Goal: Communication & Community: Answer question/provide support

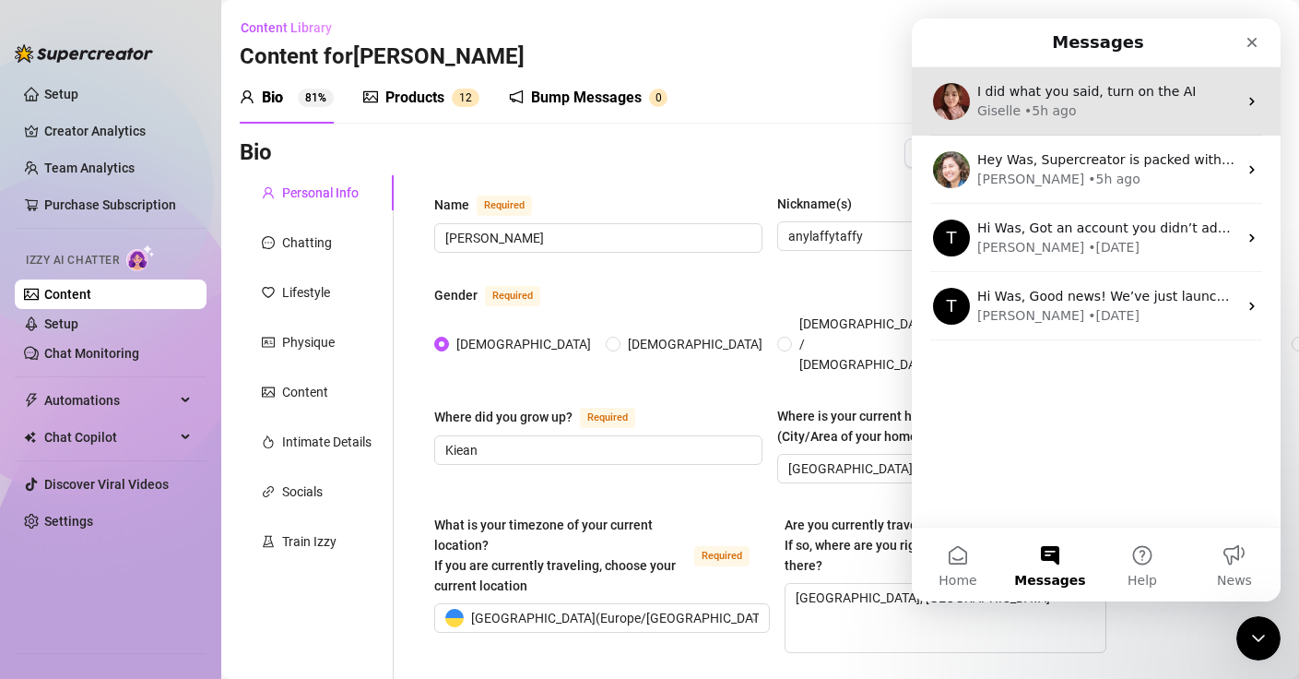
click at [1115, 102] on div "Giselle • 5h ago" at bounding box center [1108, 110] width 260 height 19
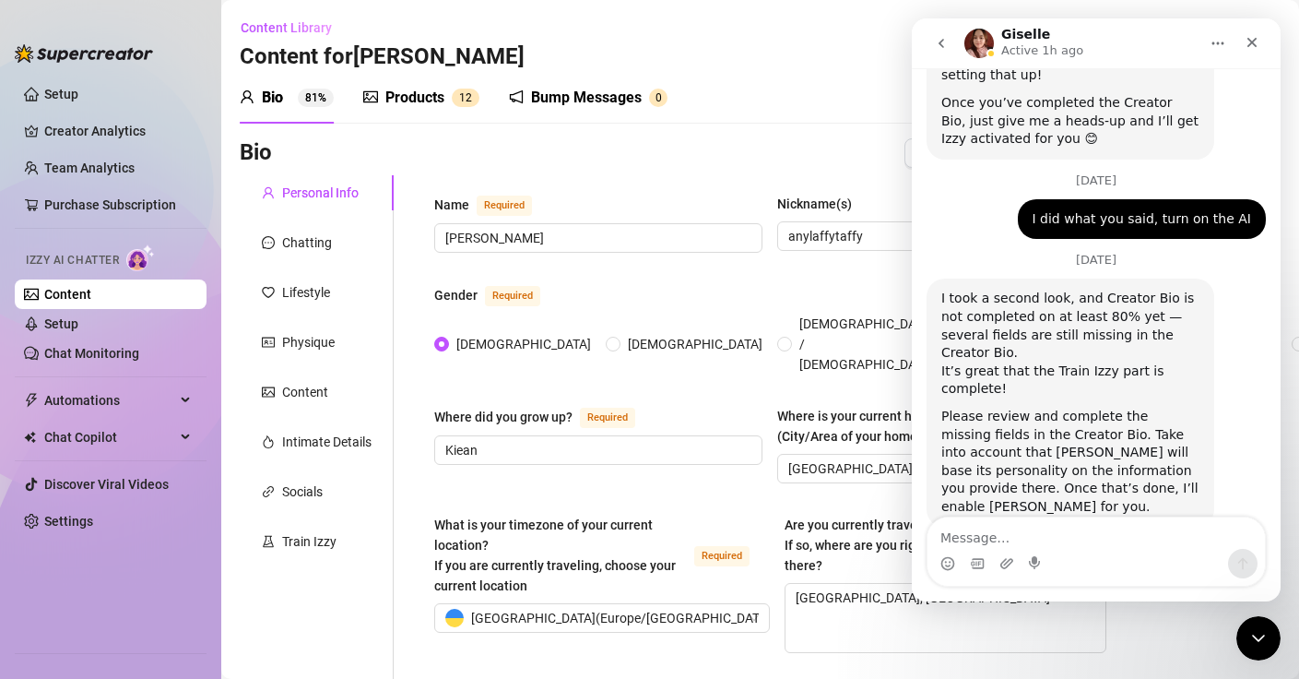
scroll to position [2060, 0]
click at [947, 44] on icon "go back" at bounding box center [941, 43] width 15 height 15
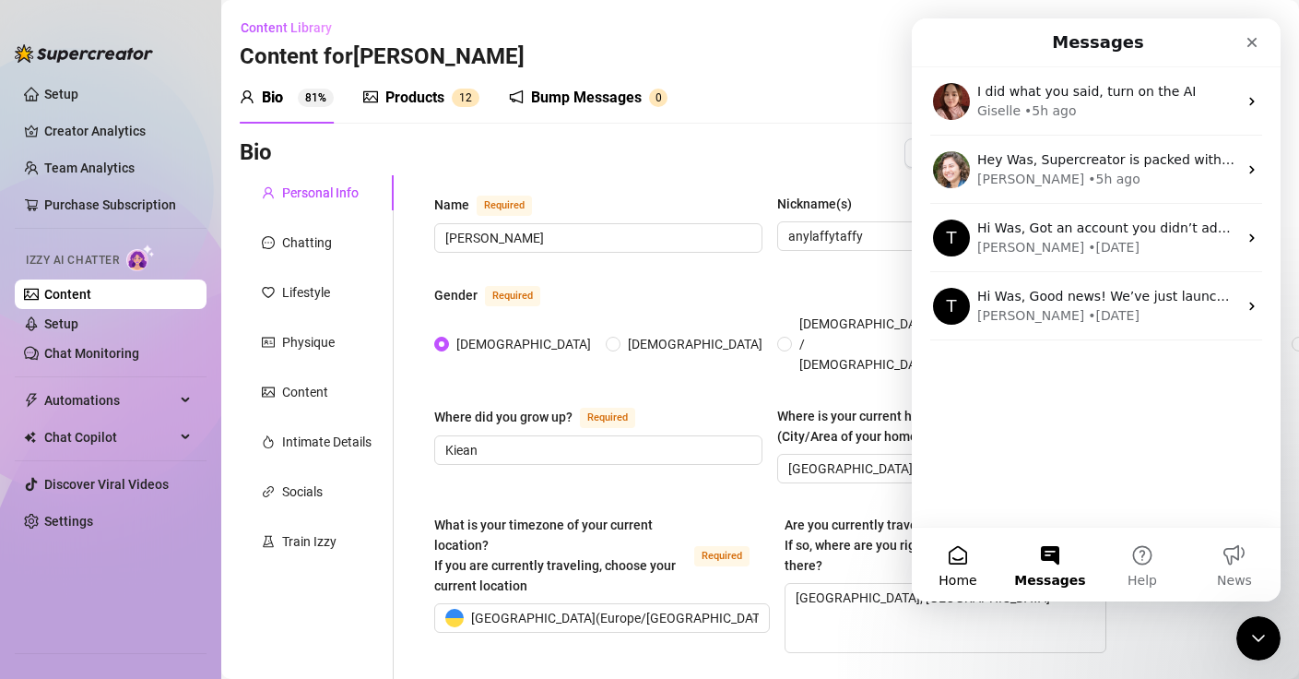
click at [952, 554] on button "Home" at bounding box center [958, 565] width 92 height 74
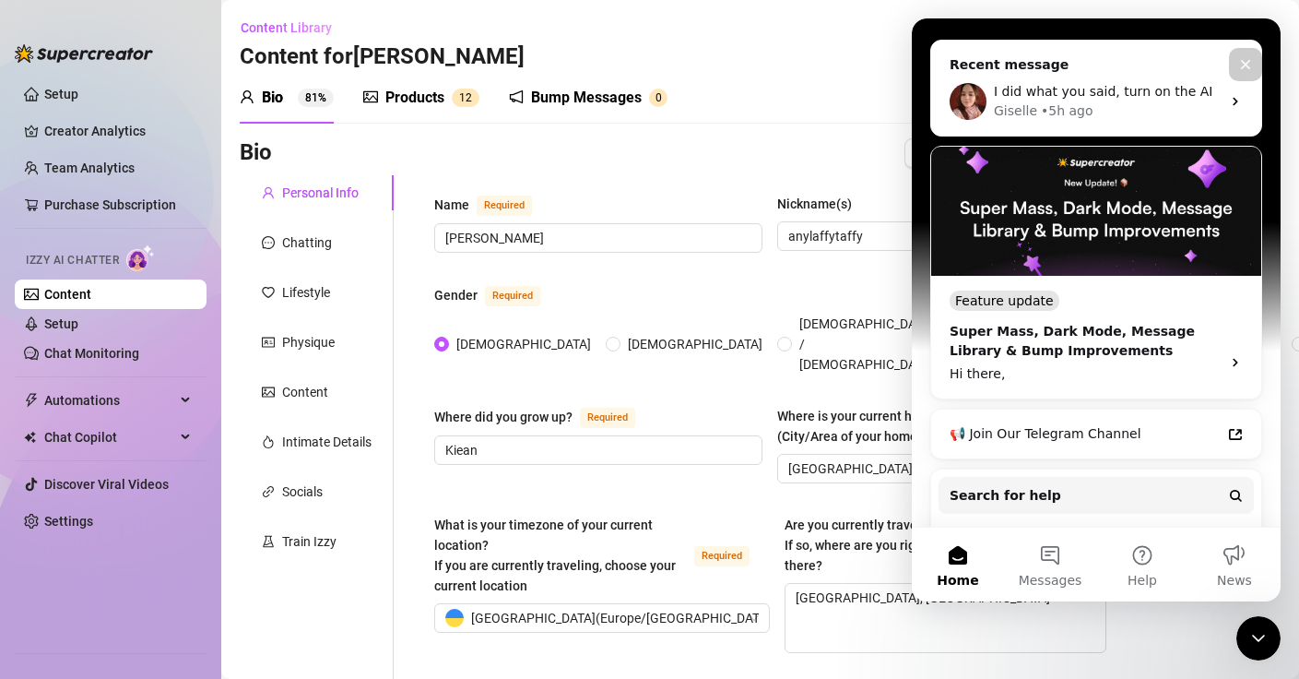
scroll to position [363, 0]
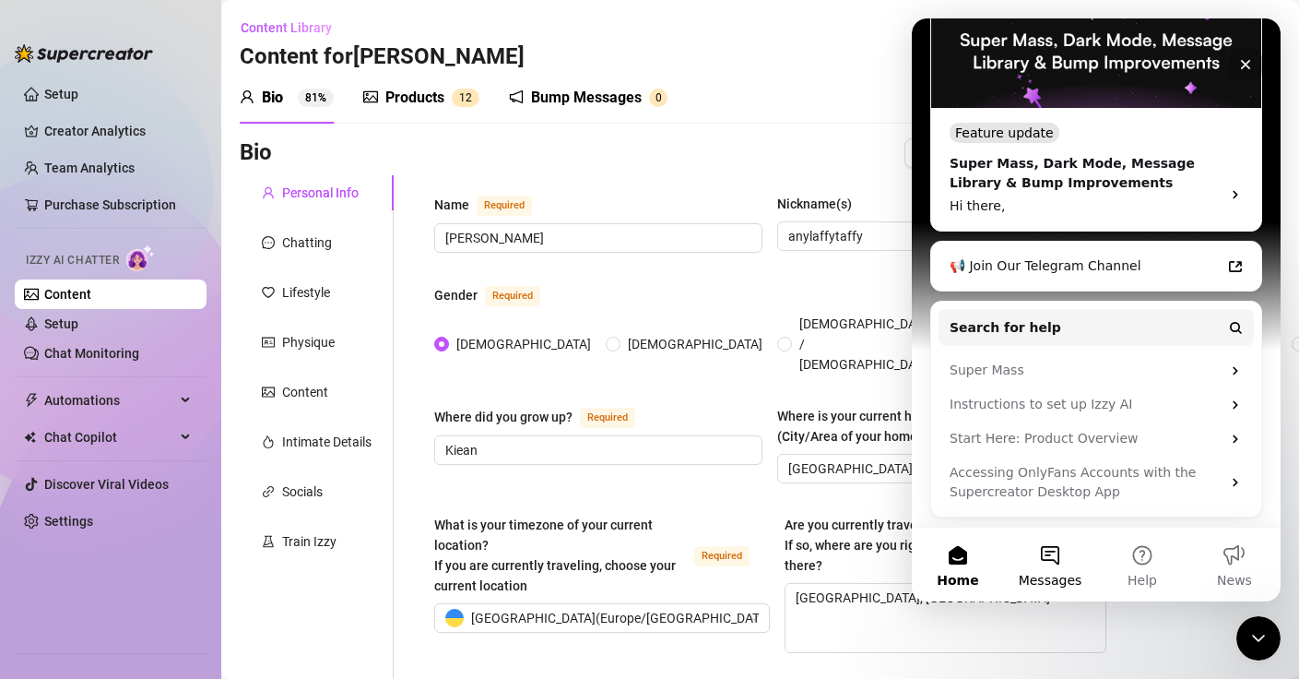
click at [1053, 594] on button "Messages" at bounding box center [1050, 565] width 92 height 74
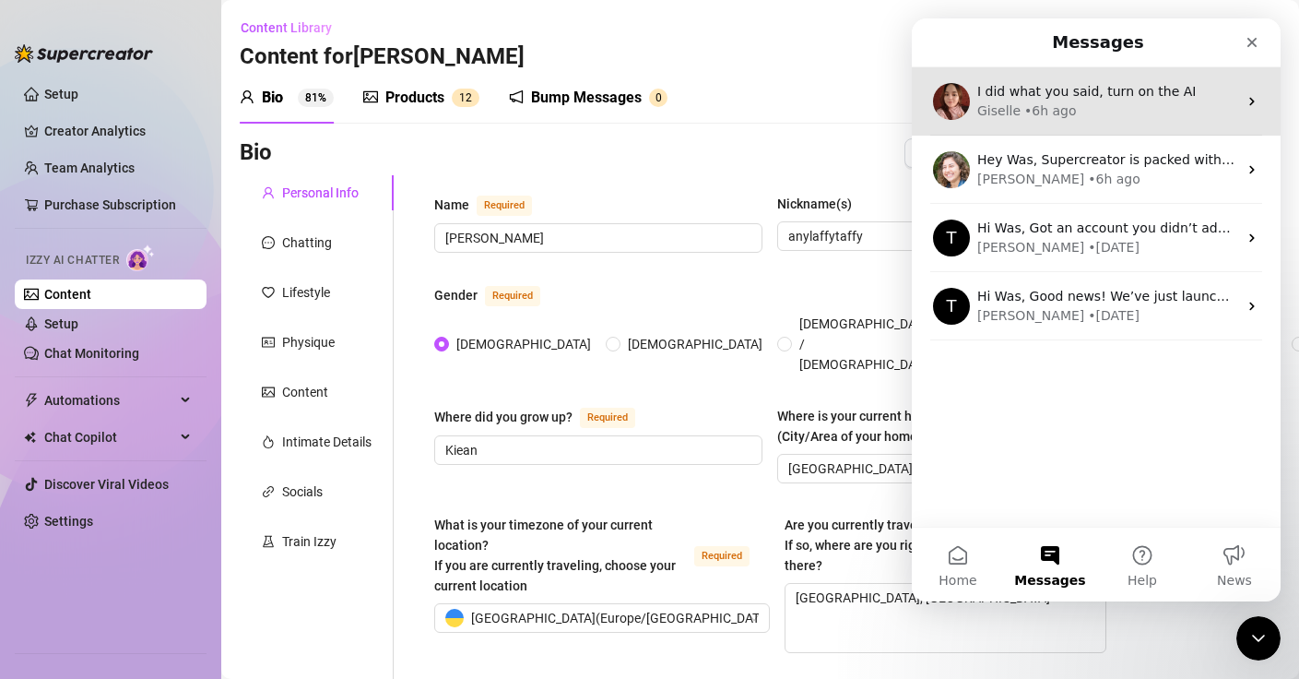
click at [1025, 106] on div "• 6h ago" at bounding box center [1051, 110] width 53 height 19
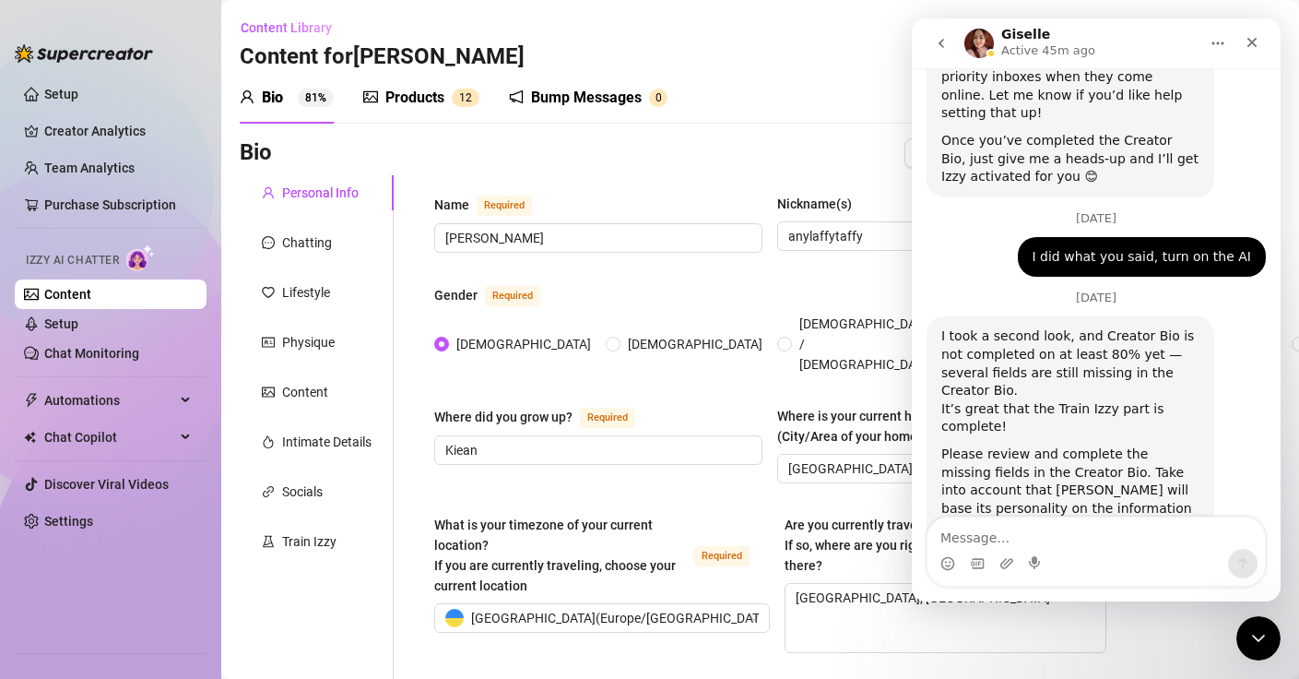
scroll to position [2060, 0]
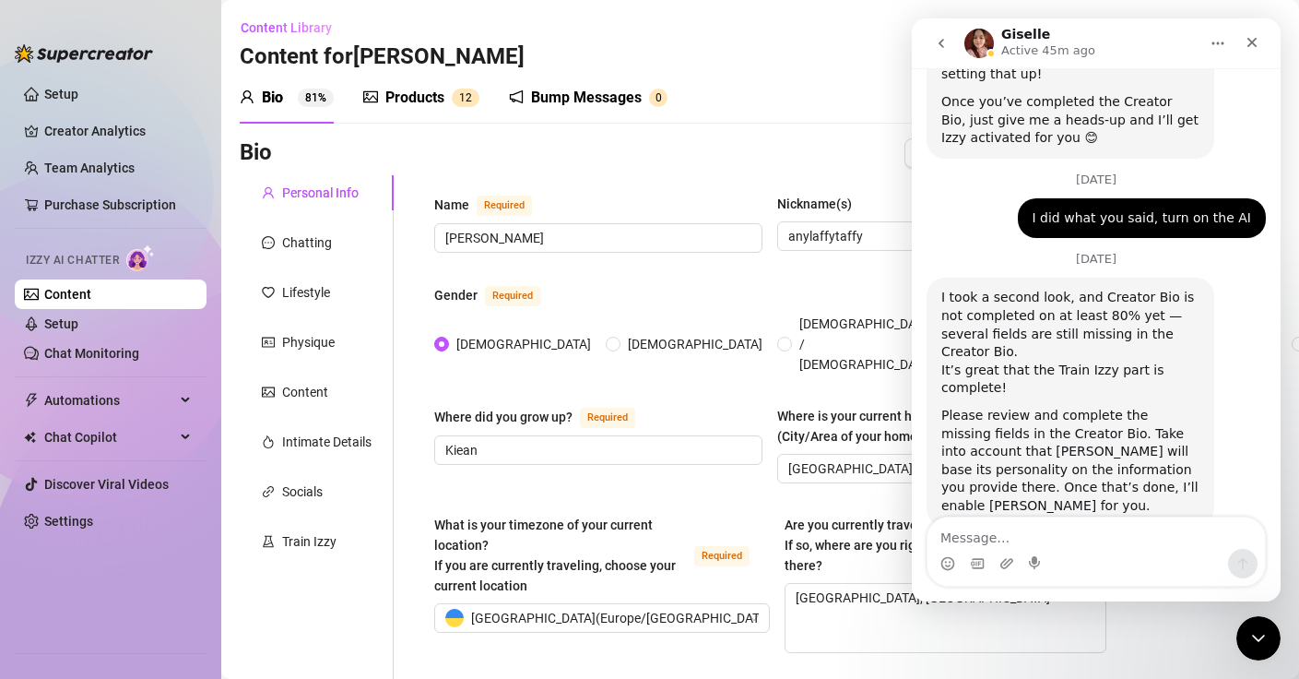
click at [931, 54] on button "go back" at bounding box center [941, 43] width 35 height 35
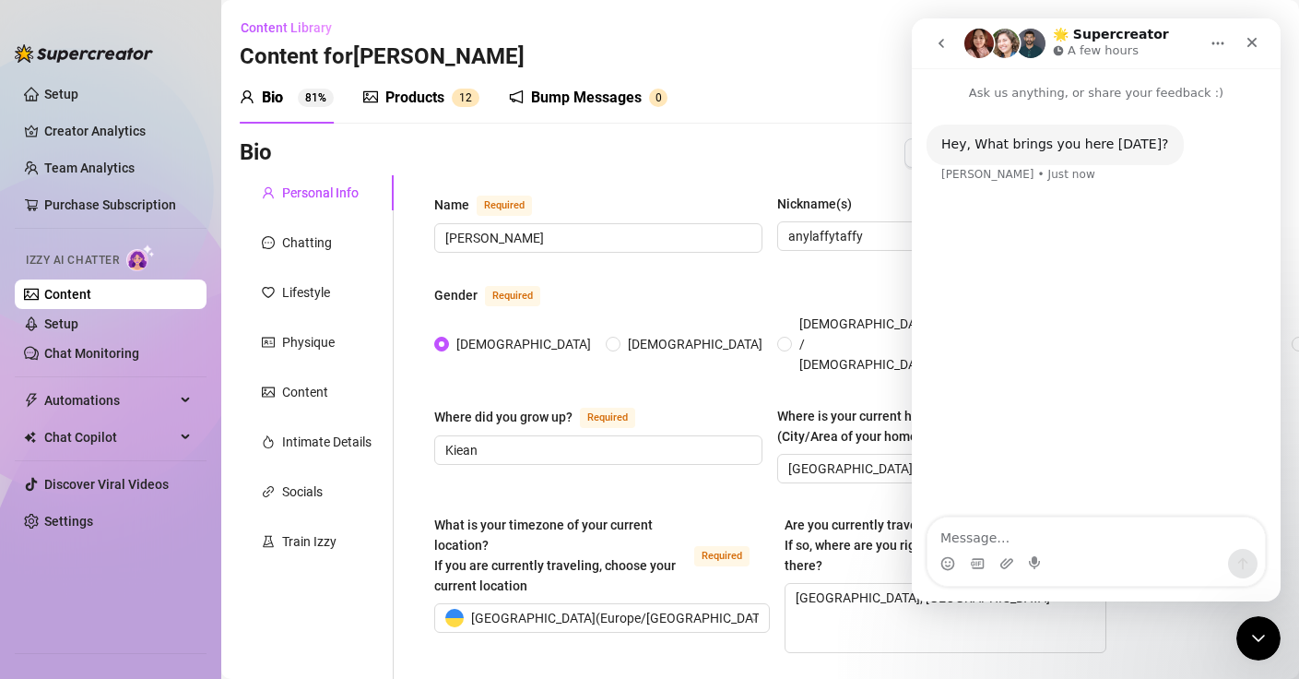
scroll to position [0, 0]
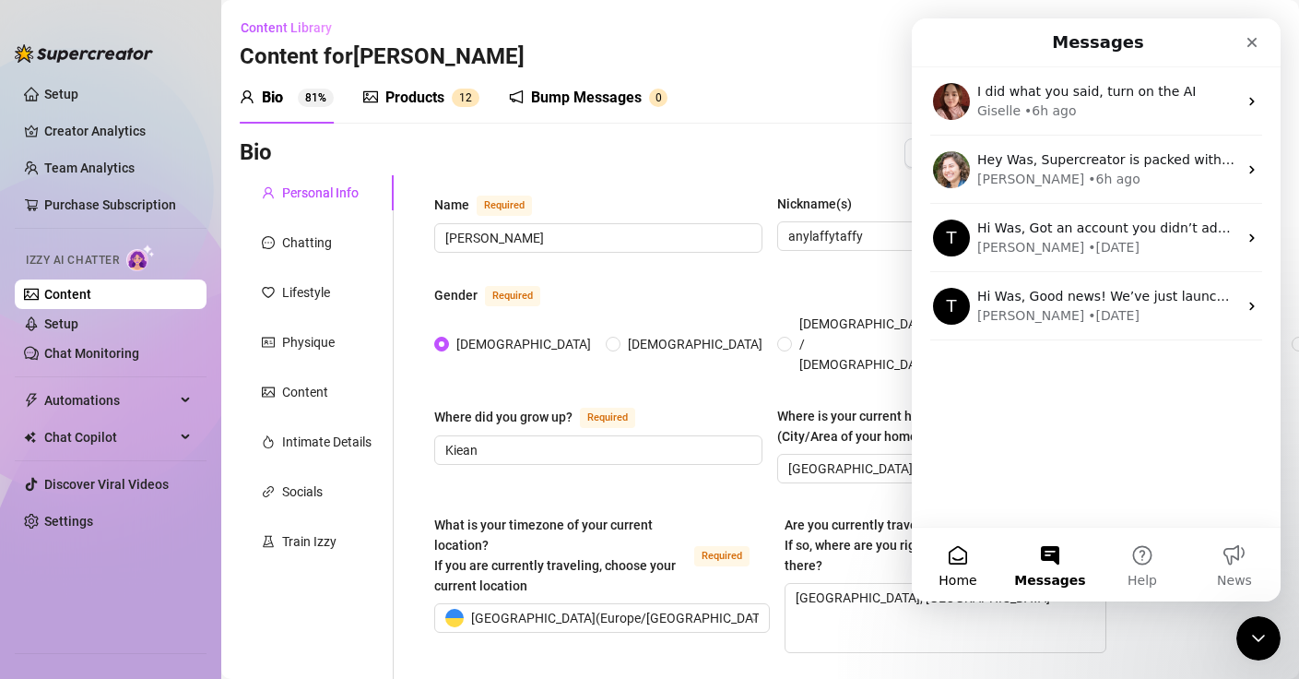
click at [963, 587] on span "Home" at bounding box center [958, 580] width 38 height 13
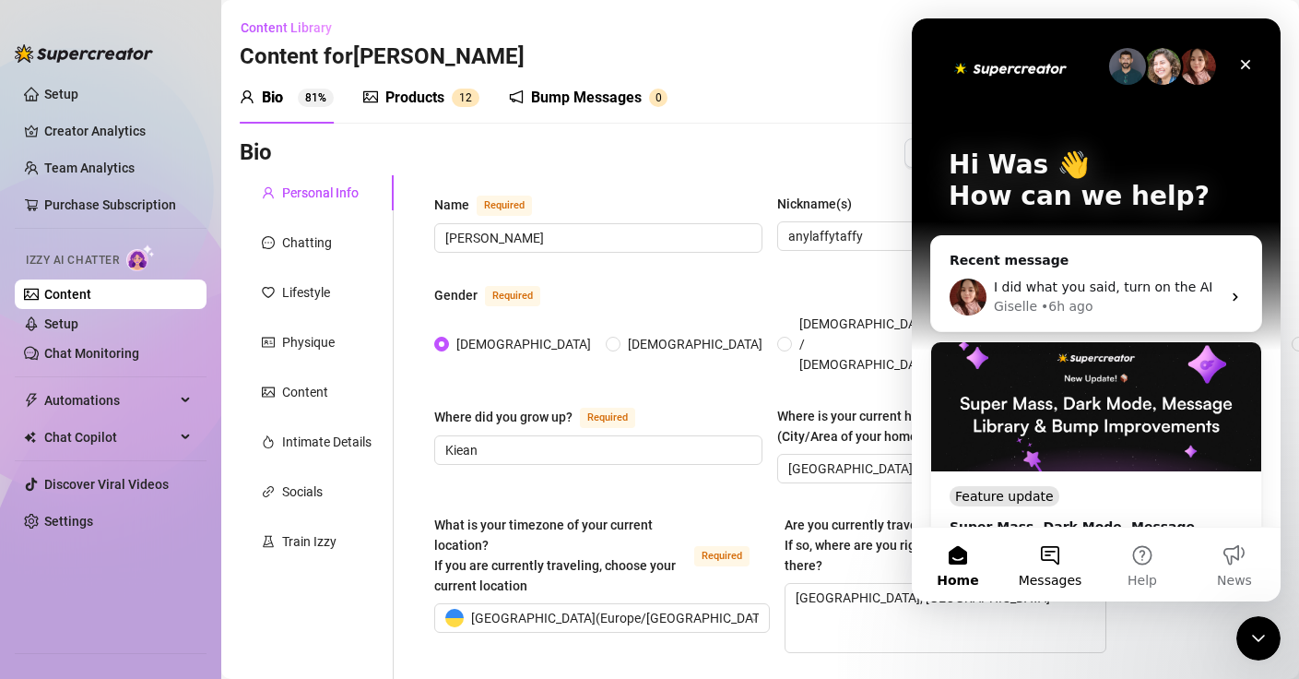
click at [1050, 584] on span "Messages" at bounding box center [1051, 580] width 64 height 13
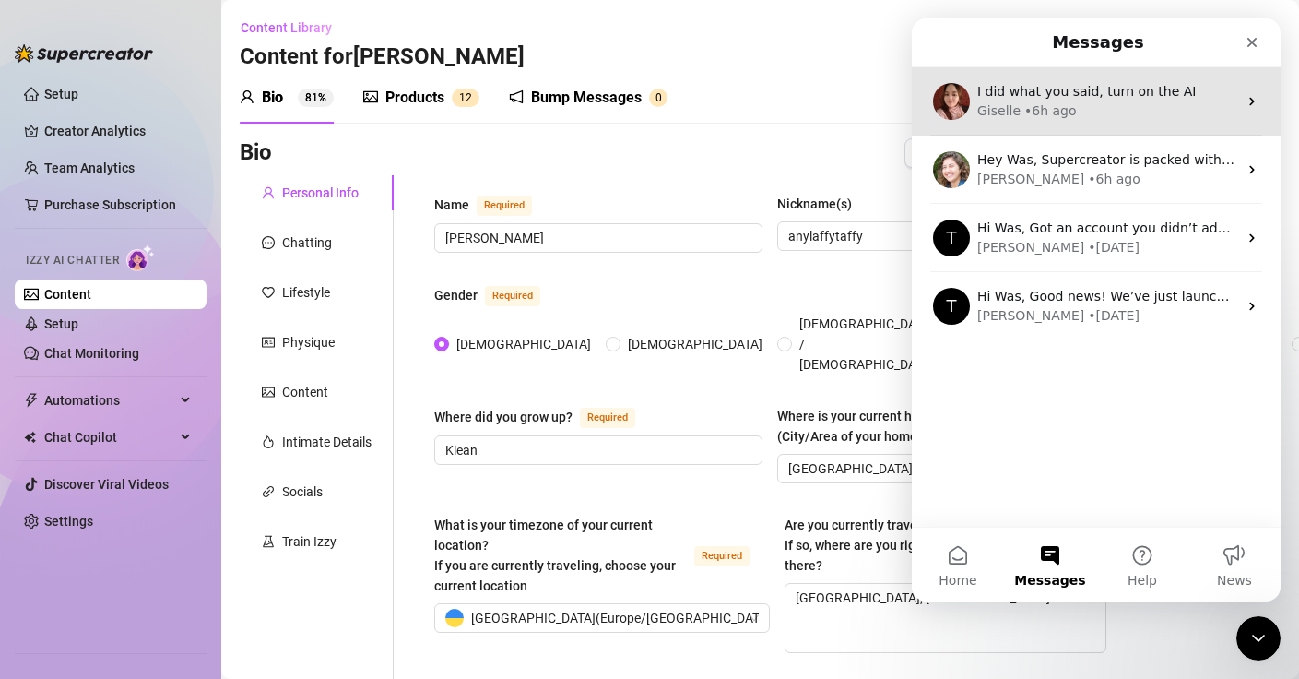
click at [1134, 80] on div "I did what you said, turn on the AI ​ Giselle • 6h ago" at bounding box center [1096, 101] width 369 height 68
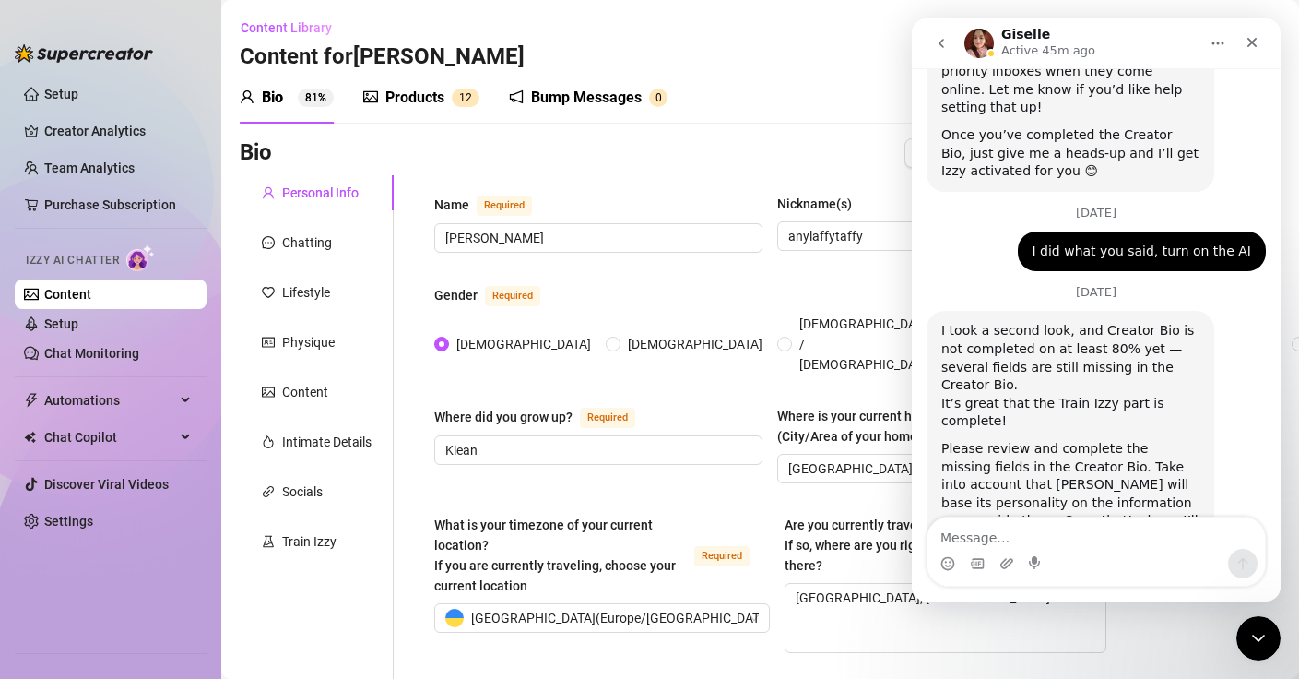
scroll to position [2060, 0]
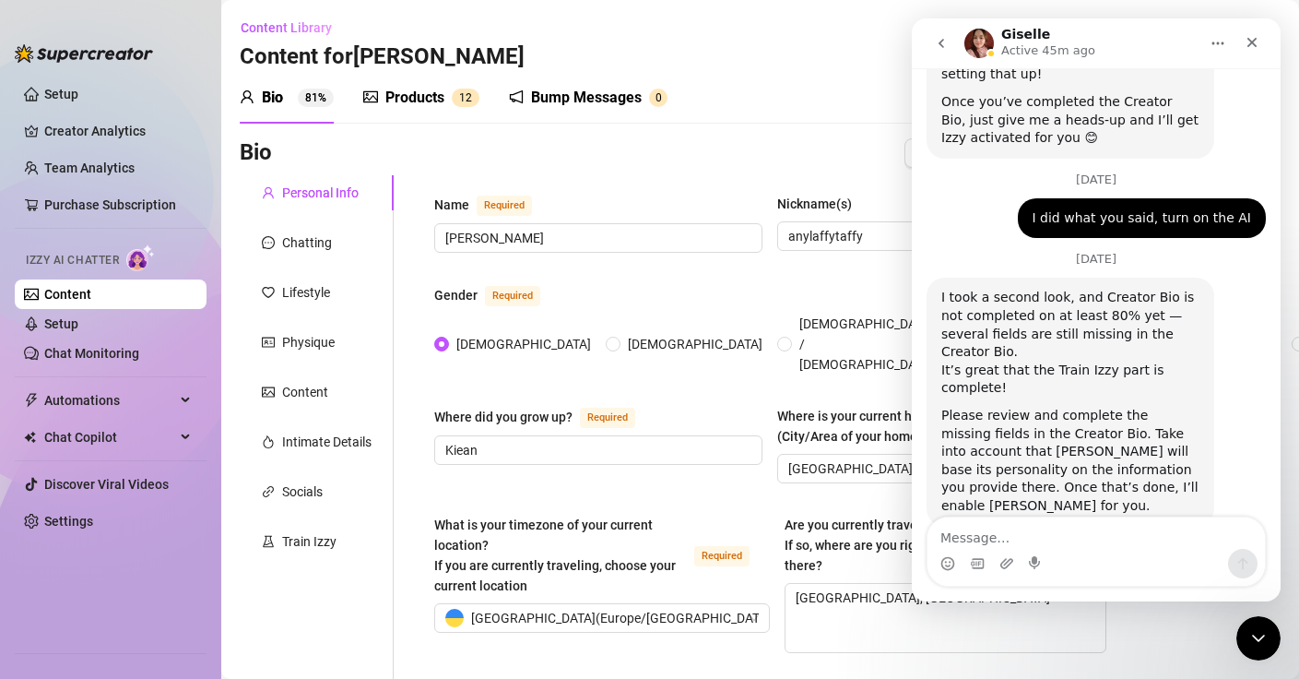
type textarea "?"
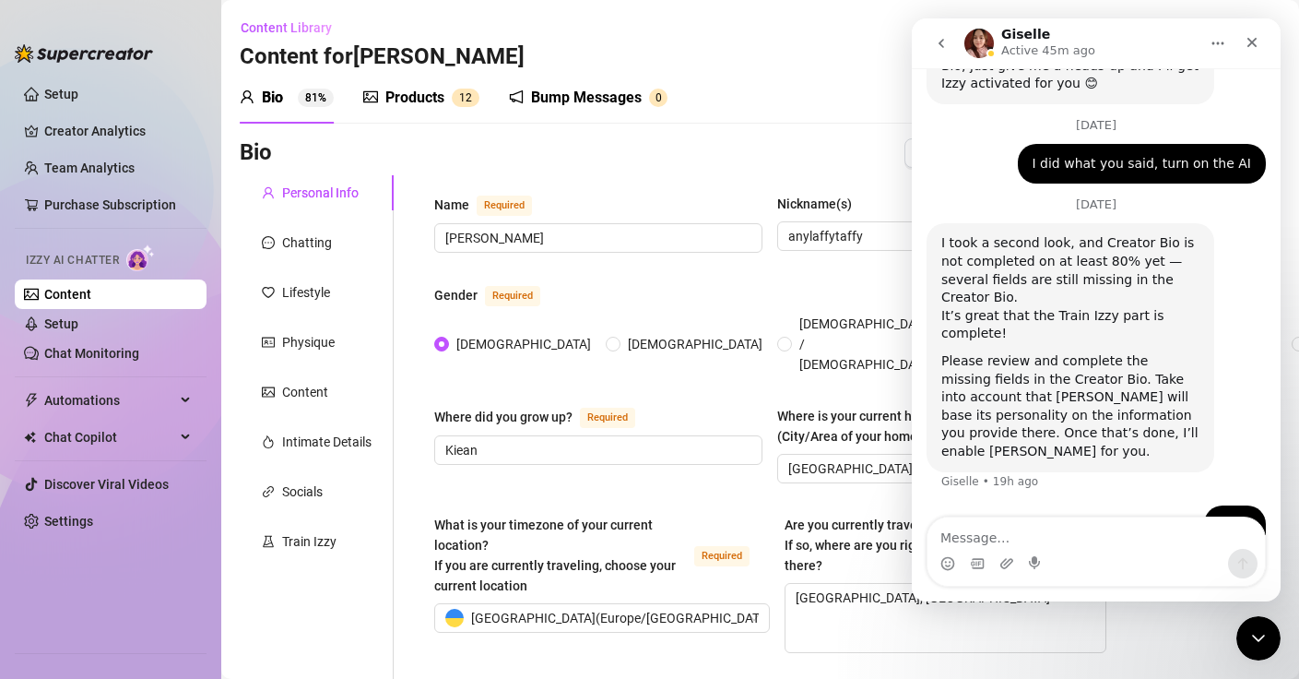
click at [927, 37] on button "go back" at bounding box center [941, 43] width 35 height 35
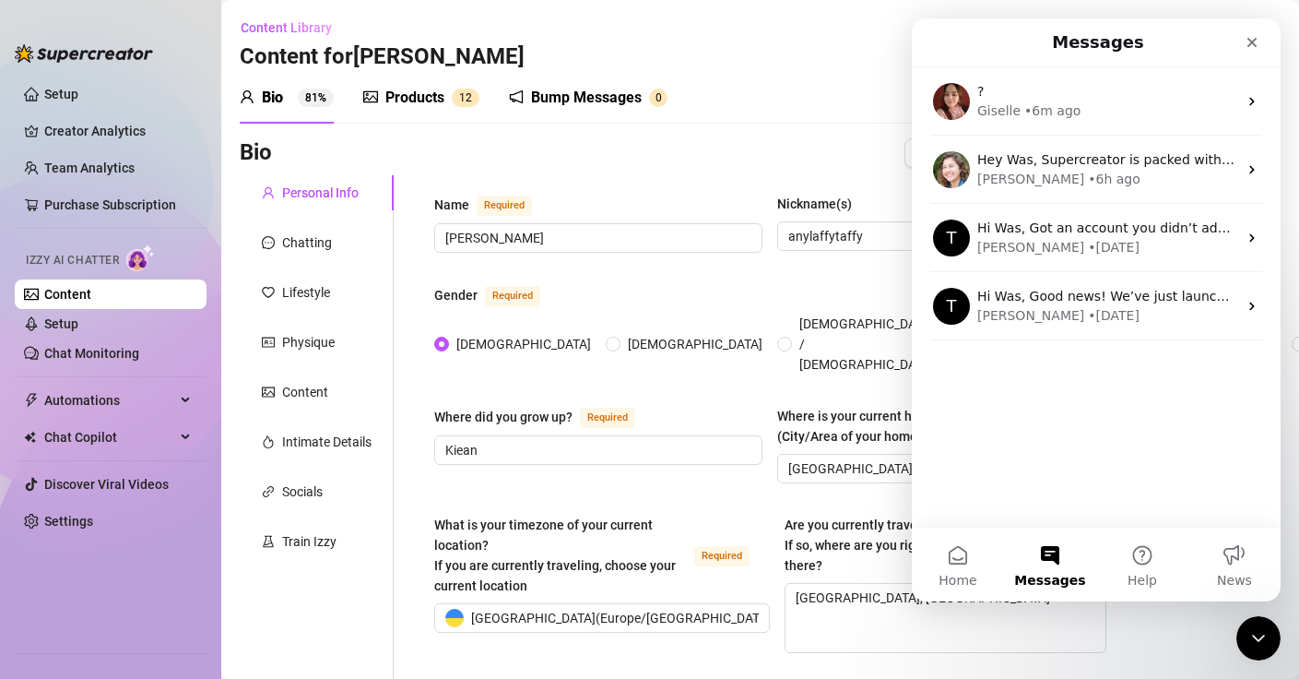
scroll to position [0, 0]
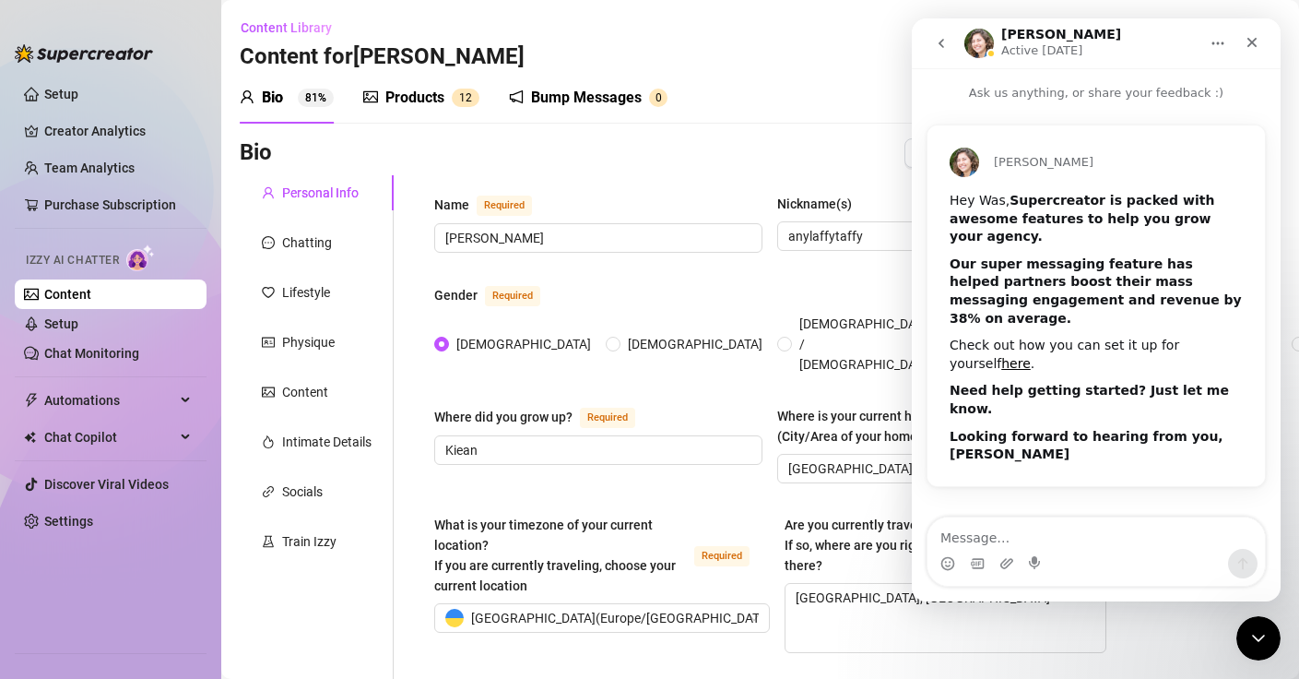
click at [949, 53] on button "go back" at bounding box center [941, 43] width 35 height 35
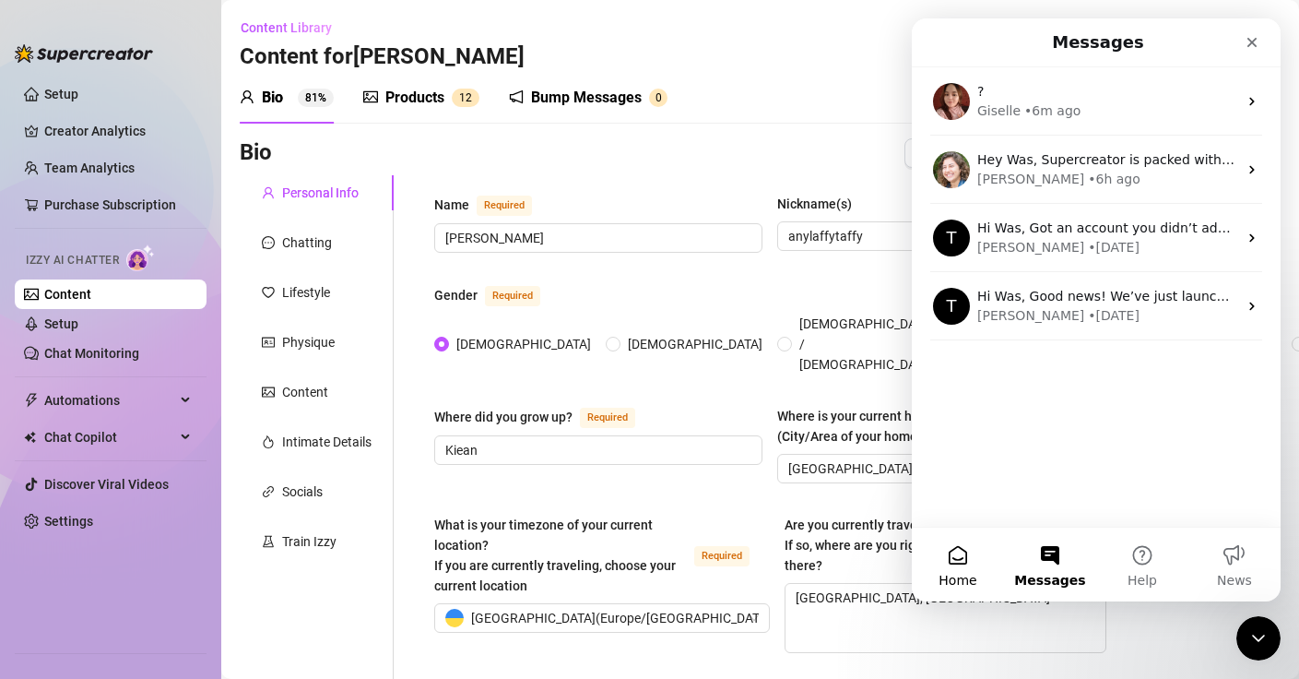
click at [954, 566] on button "Home" at bounding box center [958, 565] width 92 height 74
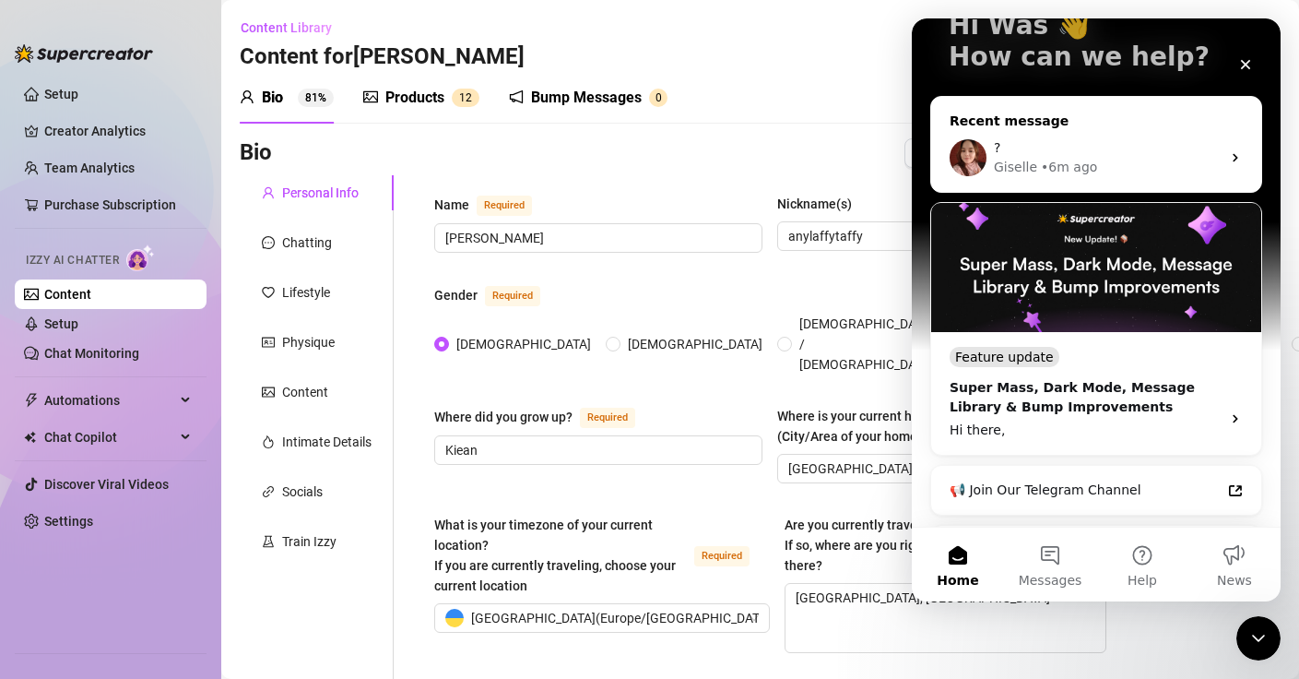
scroll to position [228, 0]
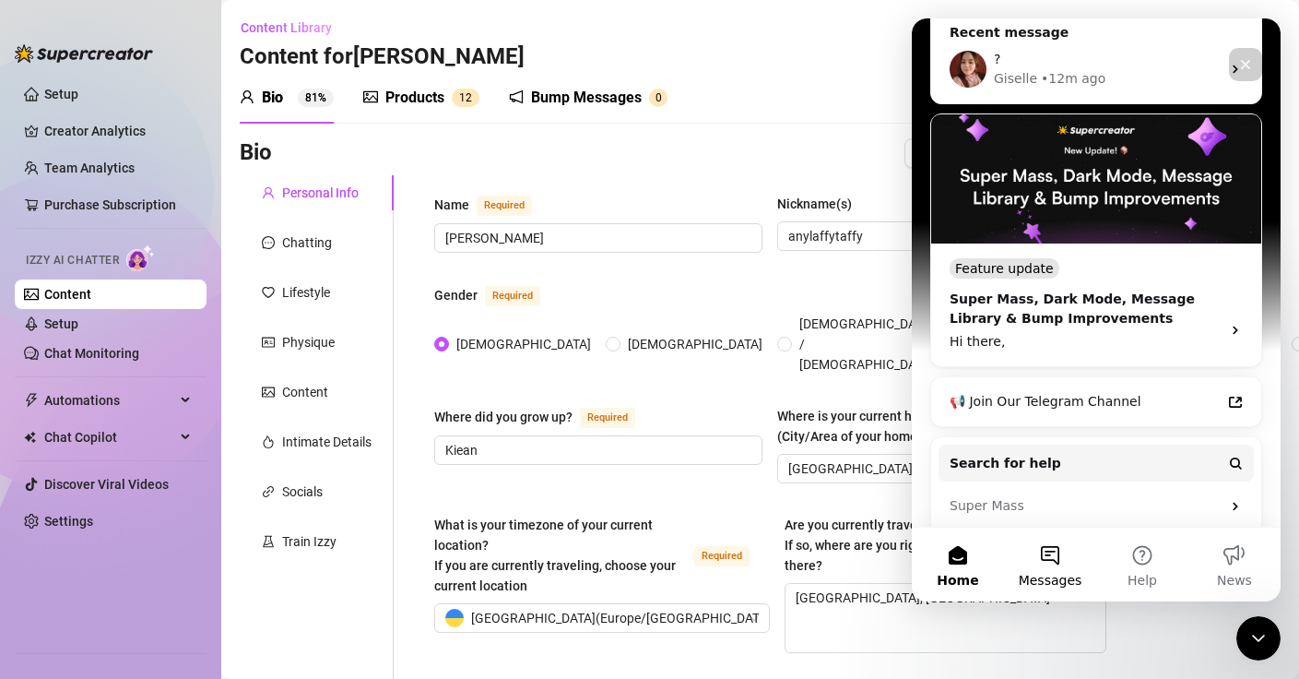
click at [1063, 548] on button "Messages" at bounding box center [1050, 565] width 92 height 74
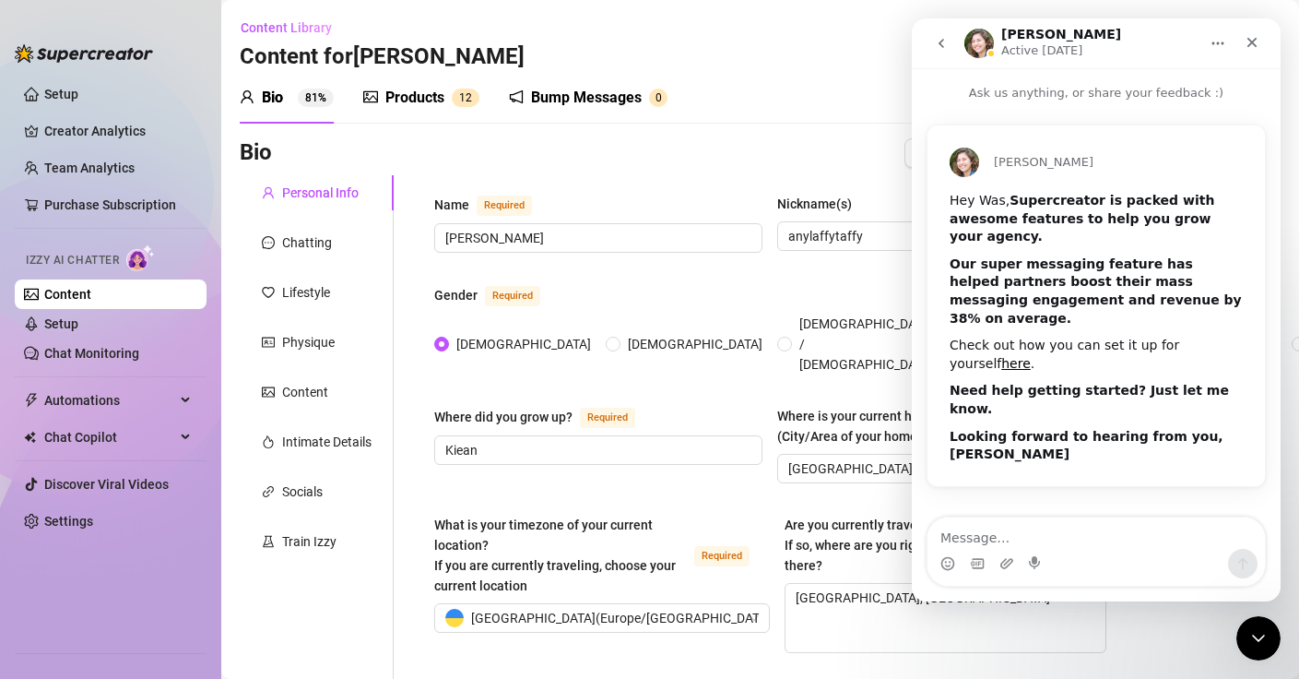
click at [937, 54] on button "go back" at bounding box center [941, 43] width 35 height 35
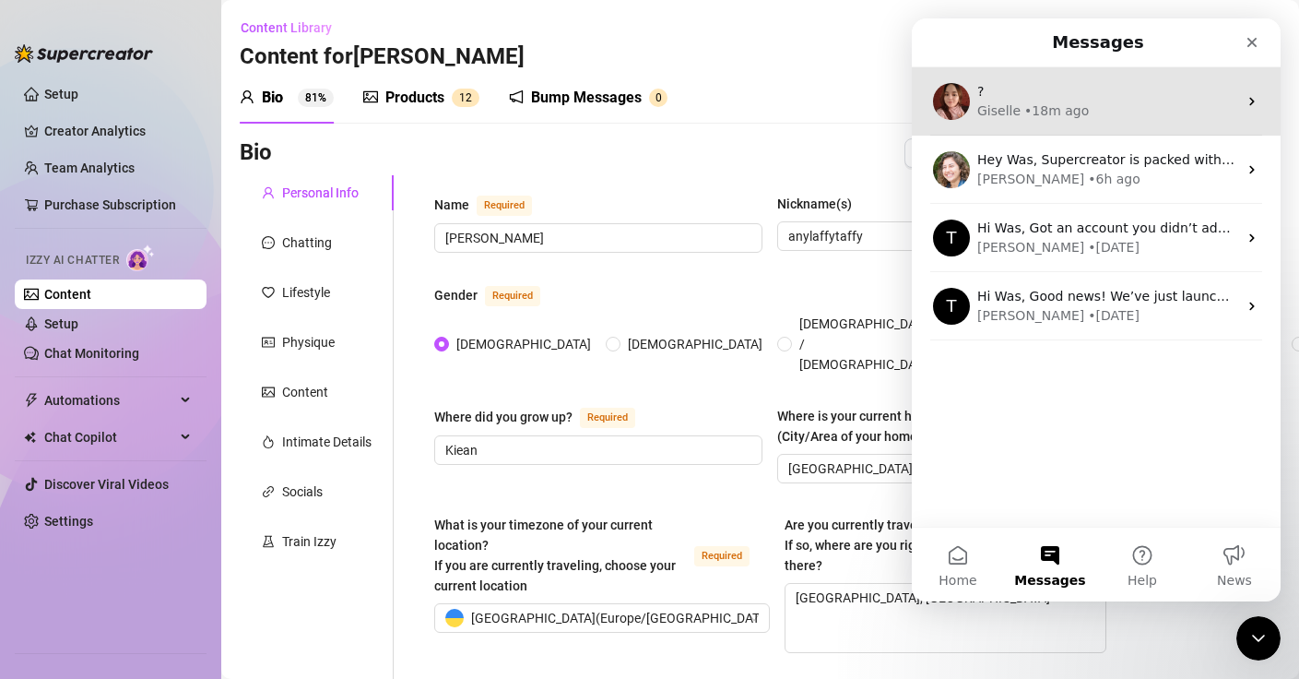
click at [1059, 94] on div "?" at bounding box center [1108, 91] width 260 height 19
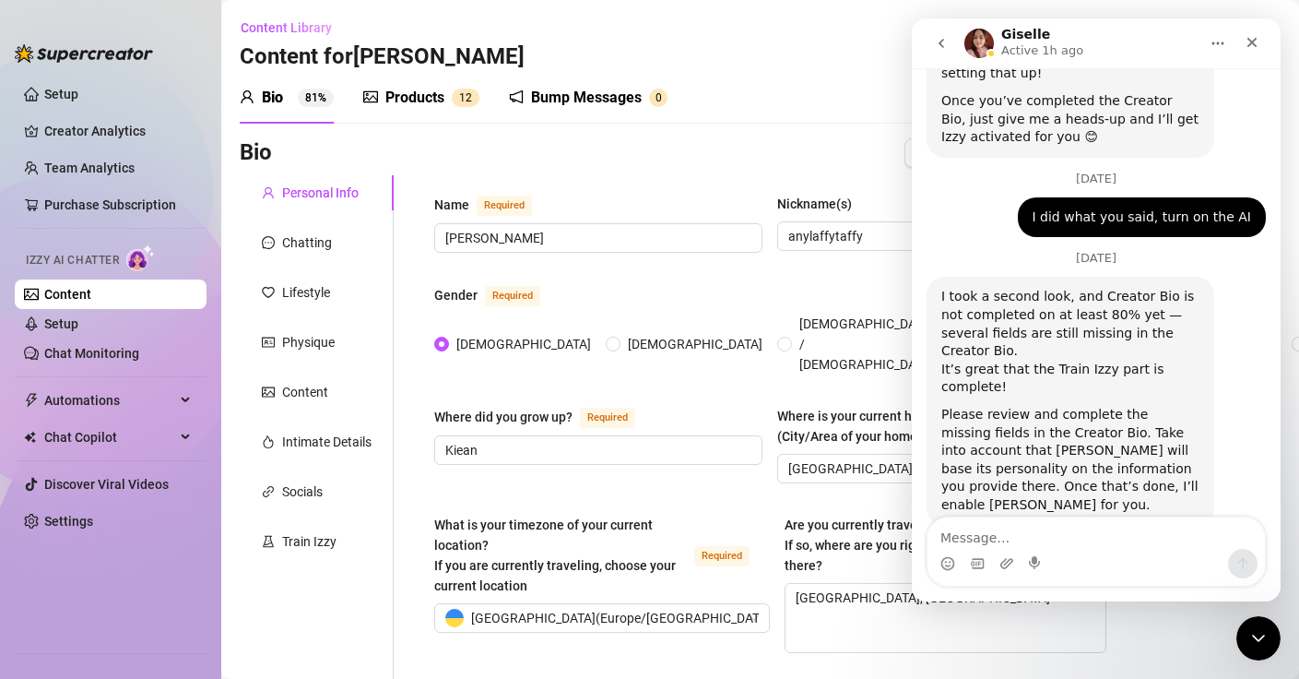
scroll to position [2115, 0]
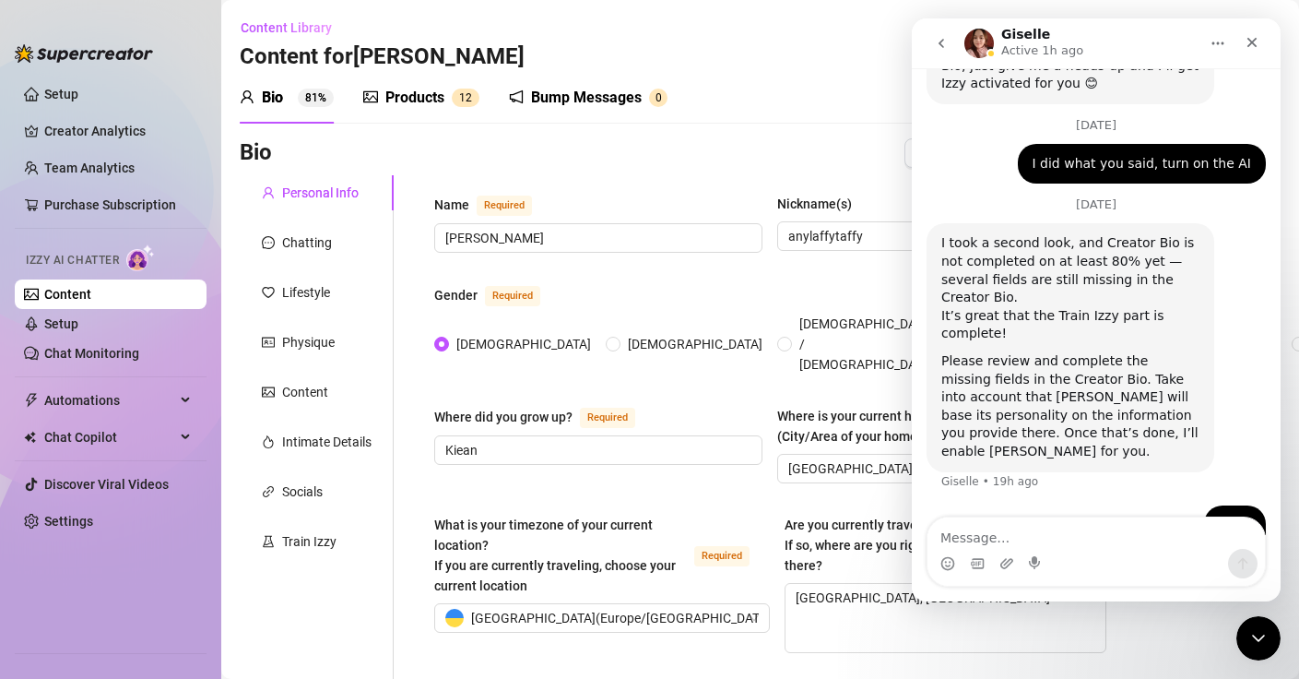
click at [925, 41] on button "go back" at bounding box center [941, 43] width 35 height 35
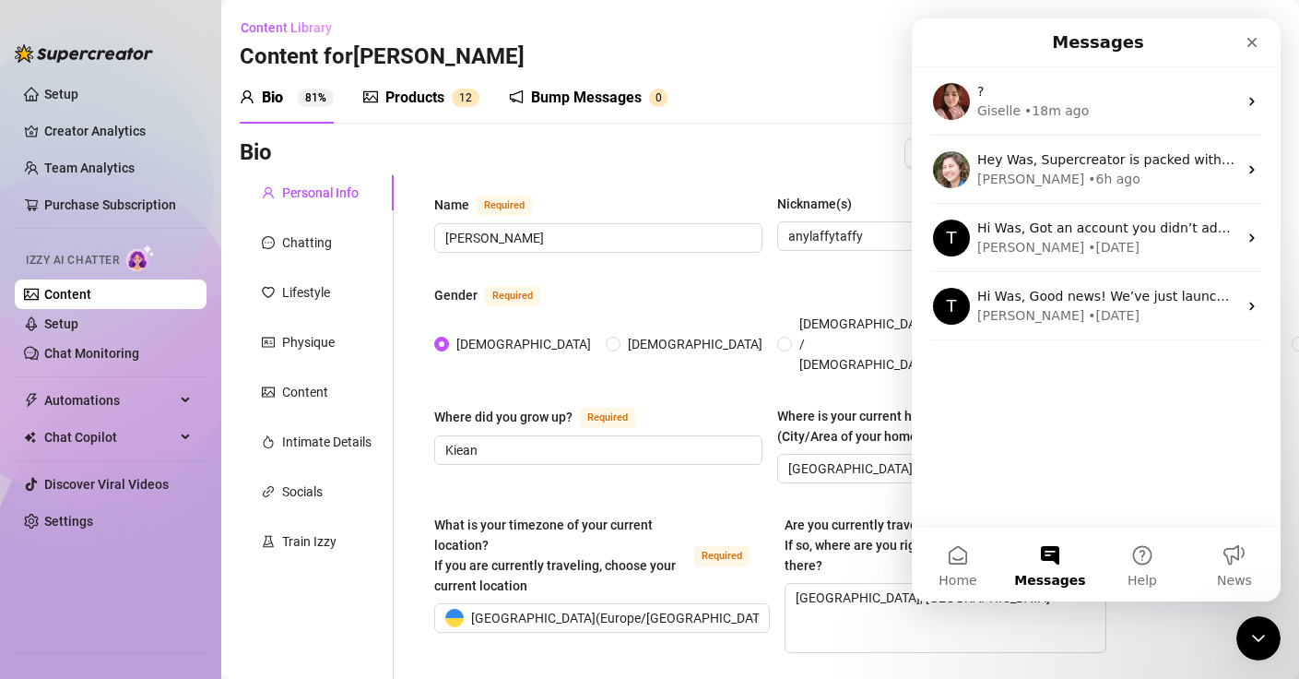
scroll to position [0, 0]
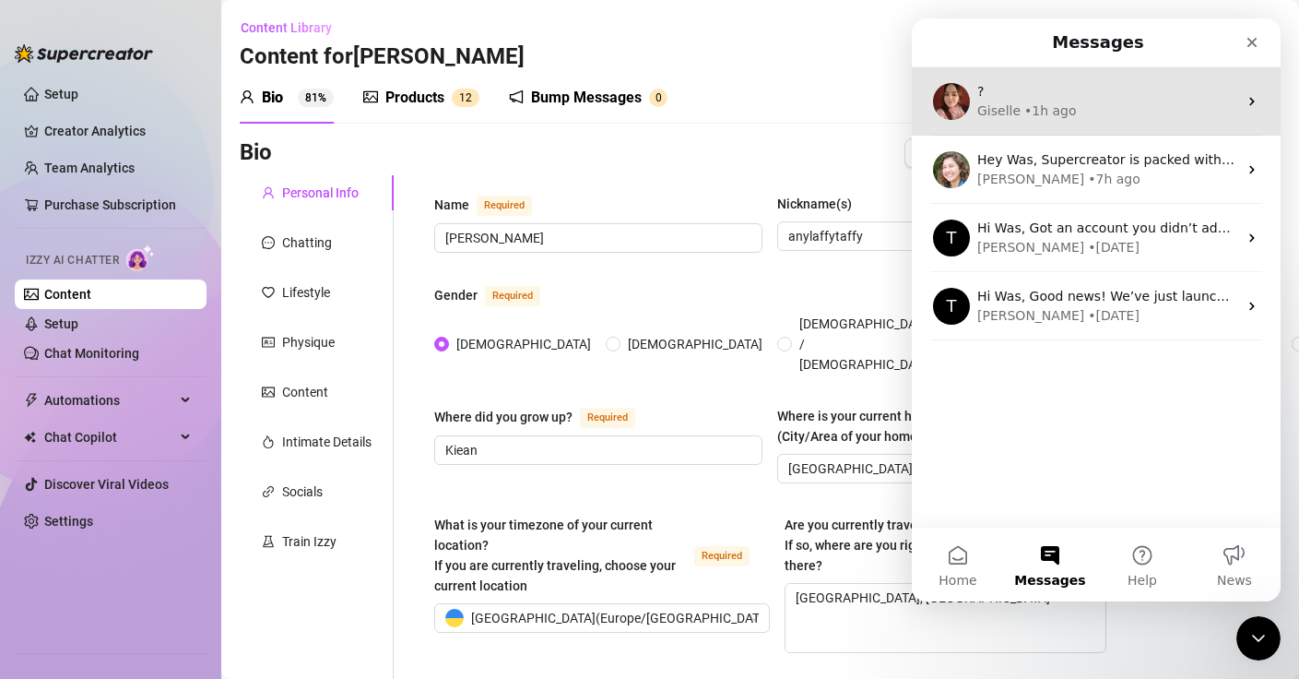
click at [1142, 114] on div "Giselle • 1h ago" at bounding box center [1108, 110] width 260 height 19
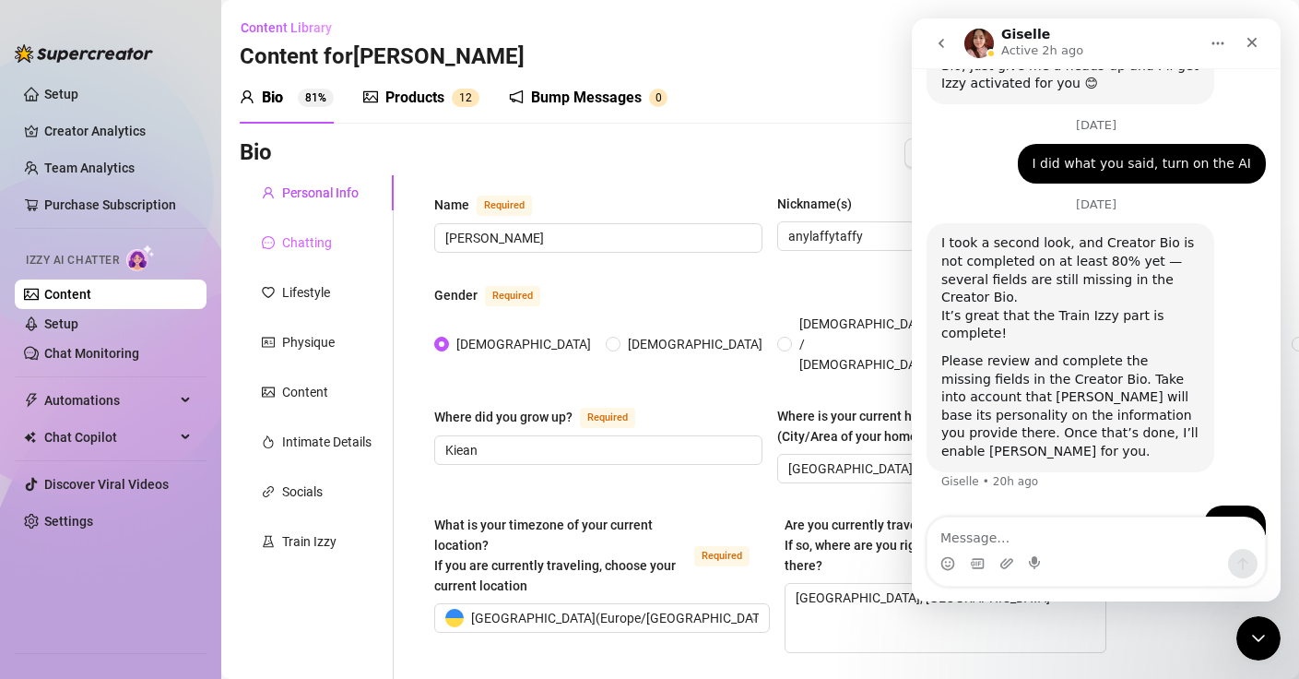
scroll to position [11, 0]
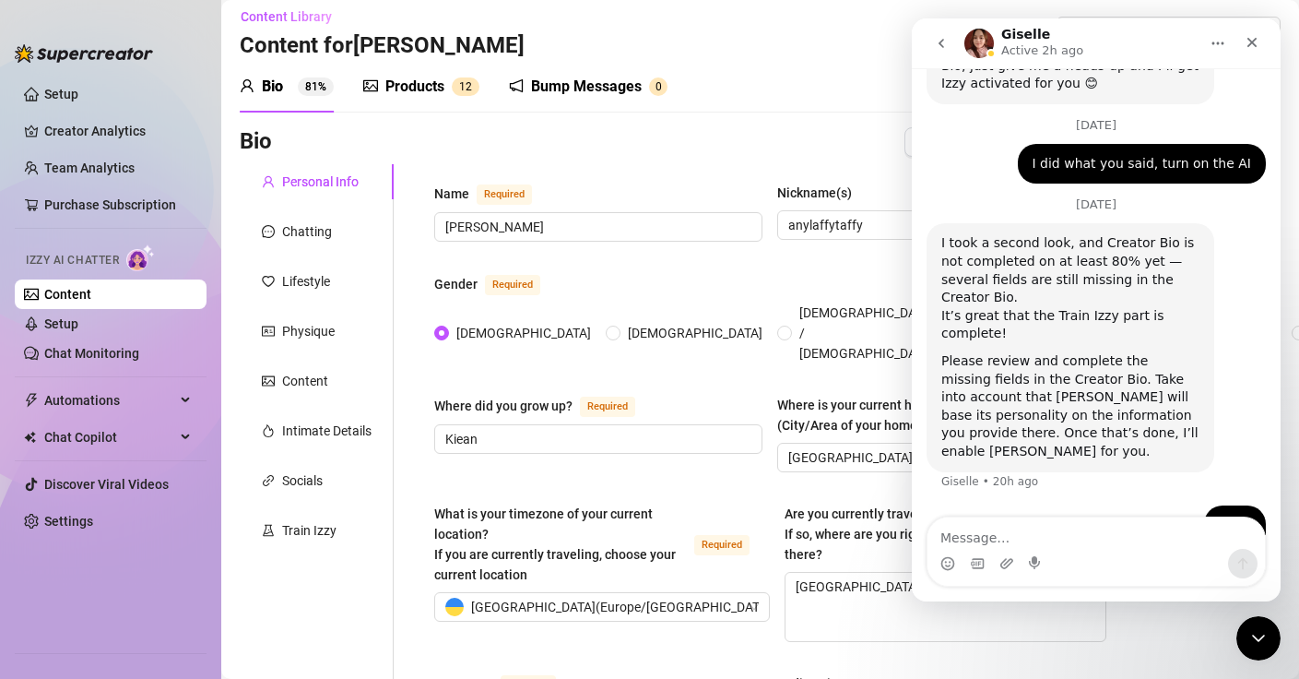
click at [433, 162] on div "Bio Import Bio from other creator" at bounding box center [682, 145] width 885 height 37
drag, startPoint x: 1257, startPoint y: 631, endPoint x: 2290, endPoint y: 1289, distance: 1224.9
click at [1258, 629] on icon "Close Intercom Messenger" at bounding box center [1256, 635] width 22 height 22
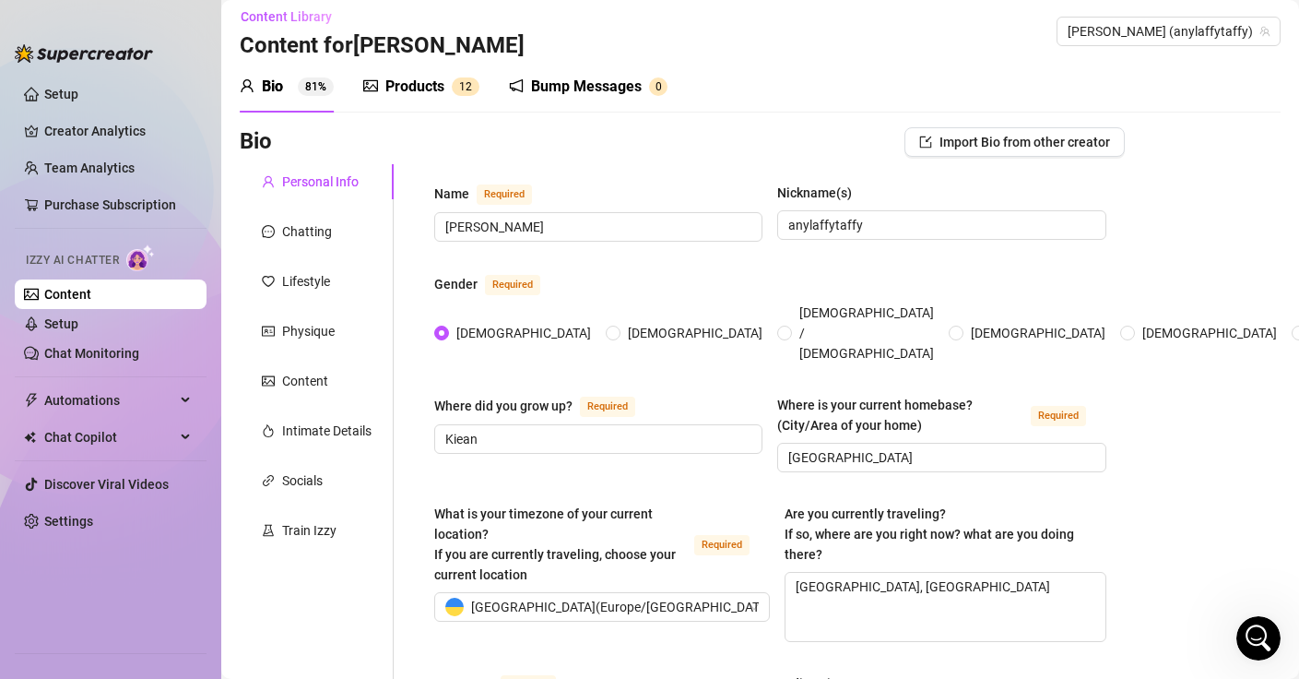
scroll to position [2115, 0]
